Goal: Find specific page/section: Find specific page/section

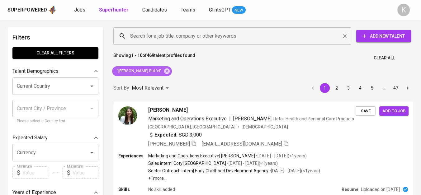
drag, startPoint x: 146, startPoint y: 70, endPoint x: 170, endPoint y: 33, distance: 43.6
click at [164, 70] on icon at bounding box center [167, 71] width 6 height 6
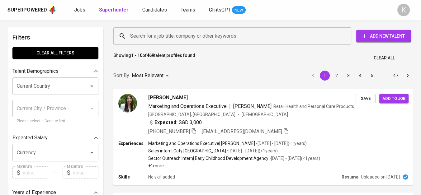
click at [170, 33] on input "Search for a job title, company or other keywords" at bounding box center [234, 36] width 211 height 12
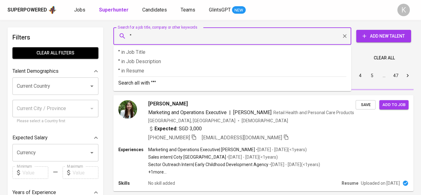
paste input "PT. PANRITA SAMATURU DECENG"
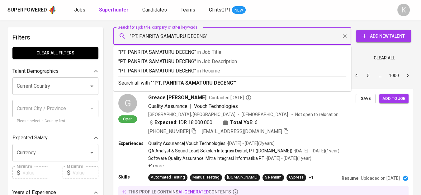
click at [139, 38] on input ""PT. PANRITA SAMATURU DECENG"" at bounding box center [234, 36] width 211 height 12
type input ""PANRITA SAMATURU DECENG""
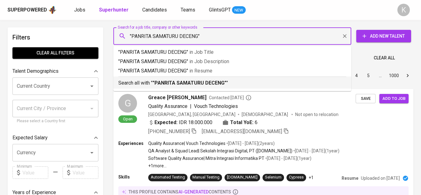
click at [189, 85] on b ""PANRITA SAMATURU DECENG"" at bounding box center [190, 83] width 74 height 6
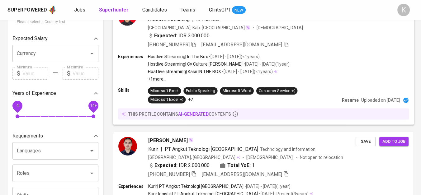
scroll to position [138, 0]
